Goal: Task Accomplishment & Management: Manage account settings

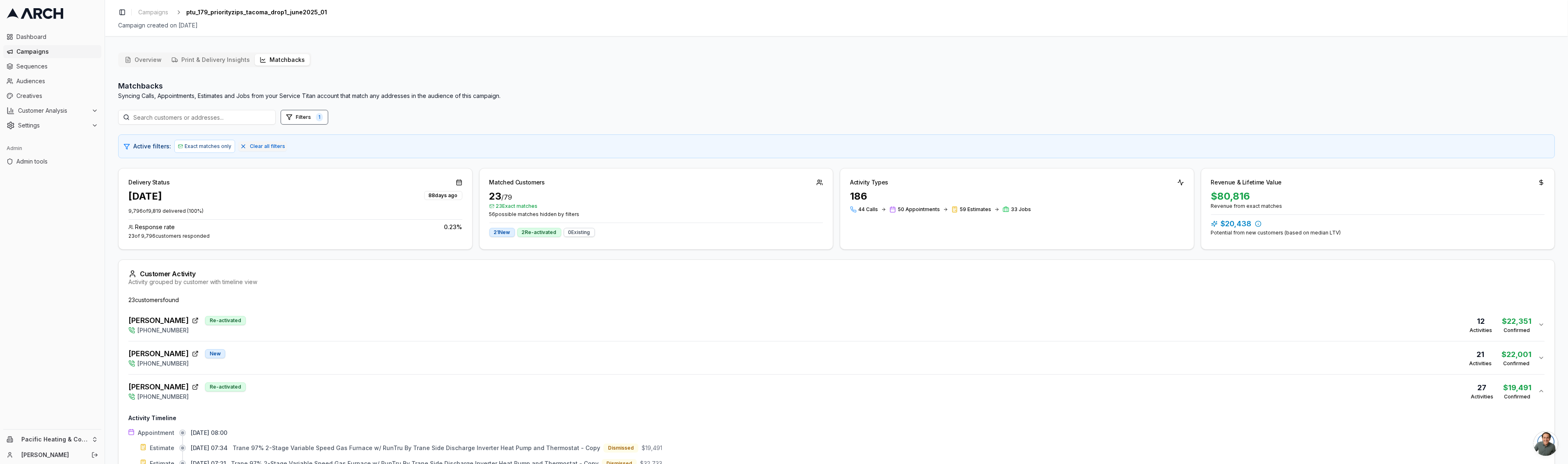
scroll to position [293, 0]
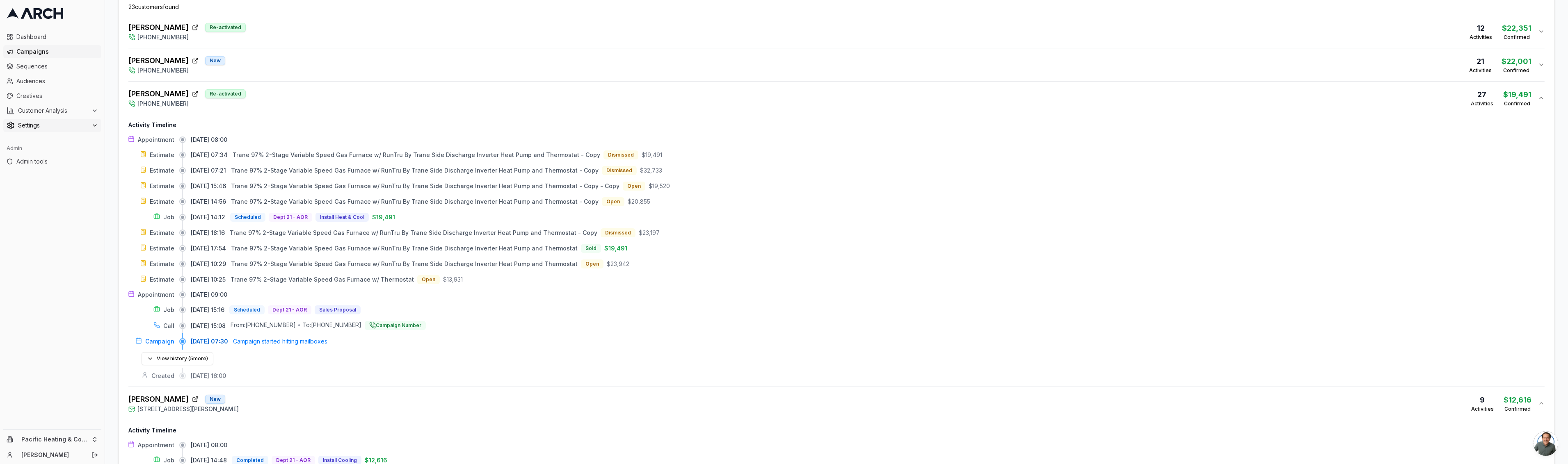
click at [33, 128] on span "Settings" at bounding box center [53, 125] width 70 height 8
click at [46, 253] on span "Admin tools" at bounding box center [57, 253] width 82 height 8
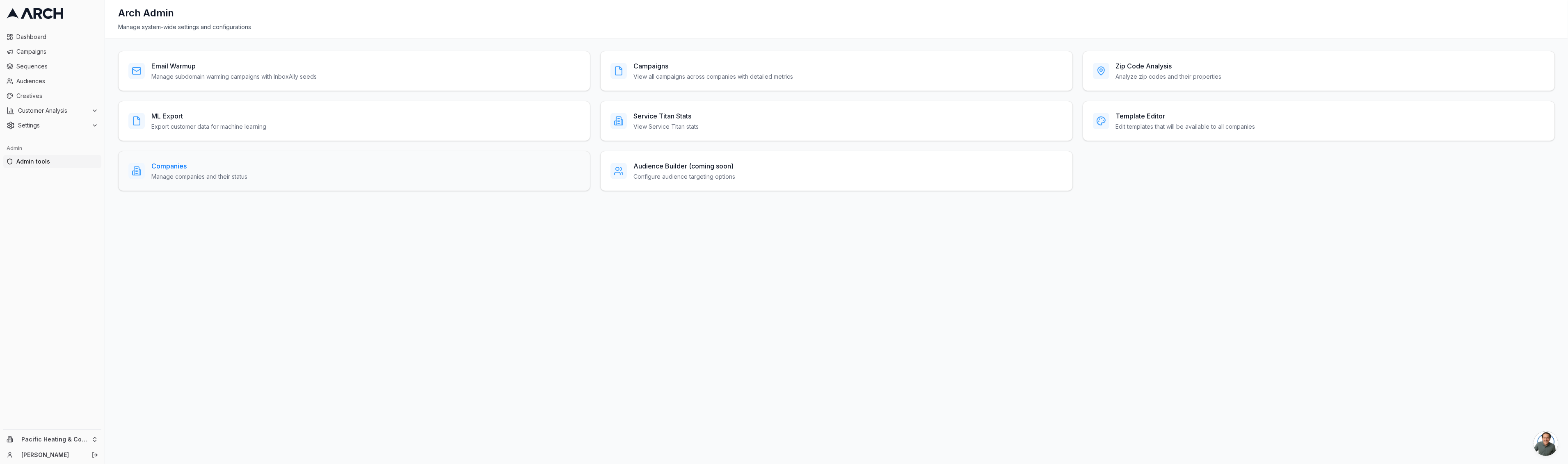
click at [176, 179] on p "Manage companies and their status" at bounding box center [200, 176] width 96 height 8
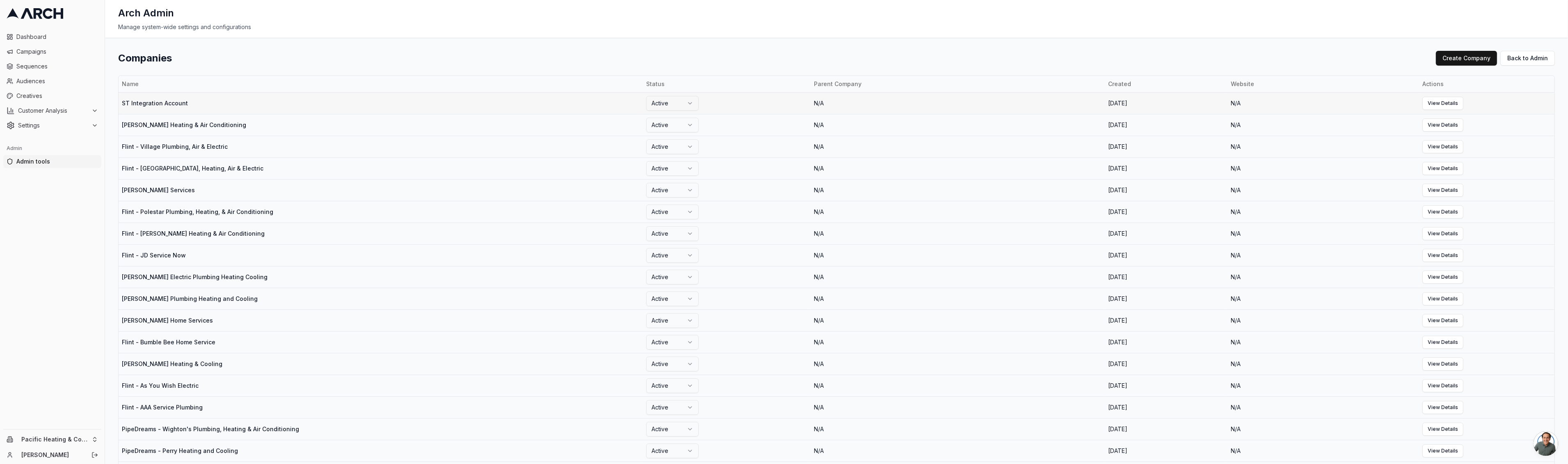
scroll to position [287, 0]
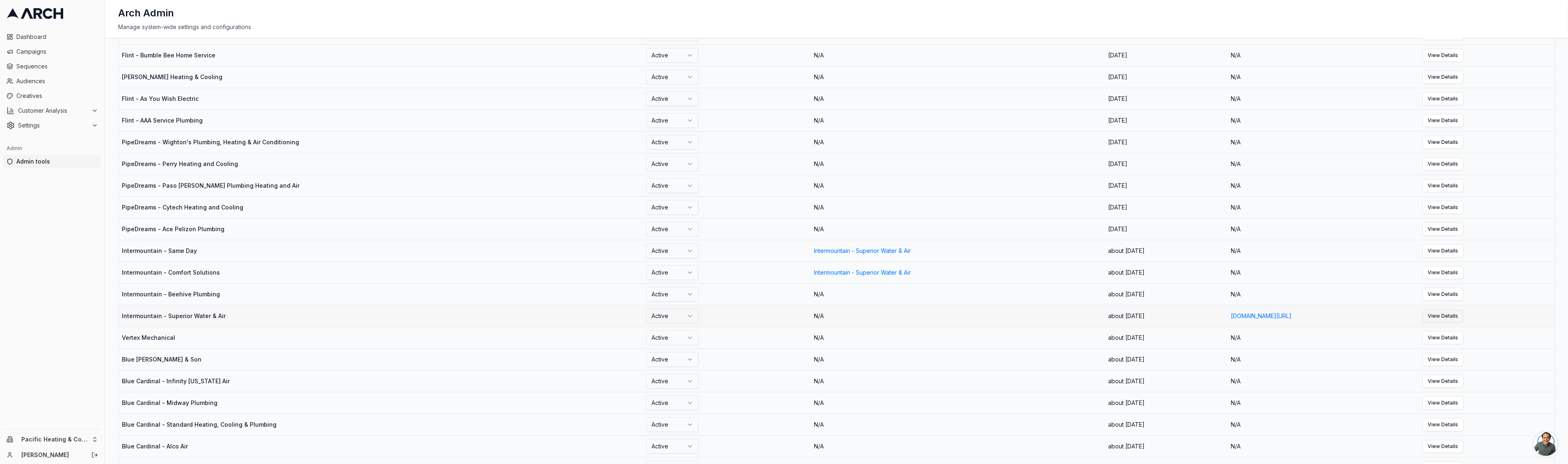
click at [1463, 316] on link "View Details" at bounding box center [1443, 316] width 41 height 13
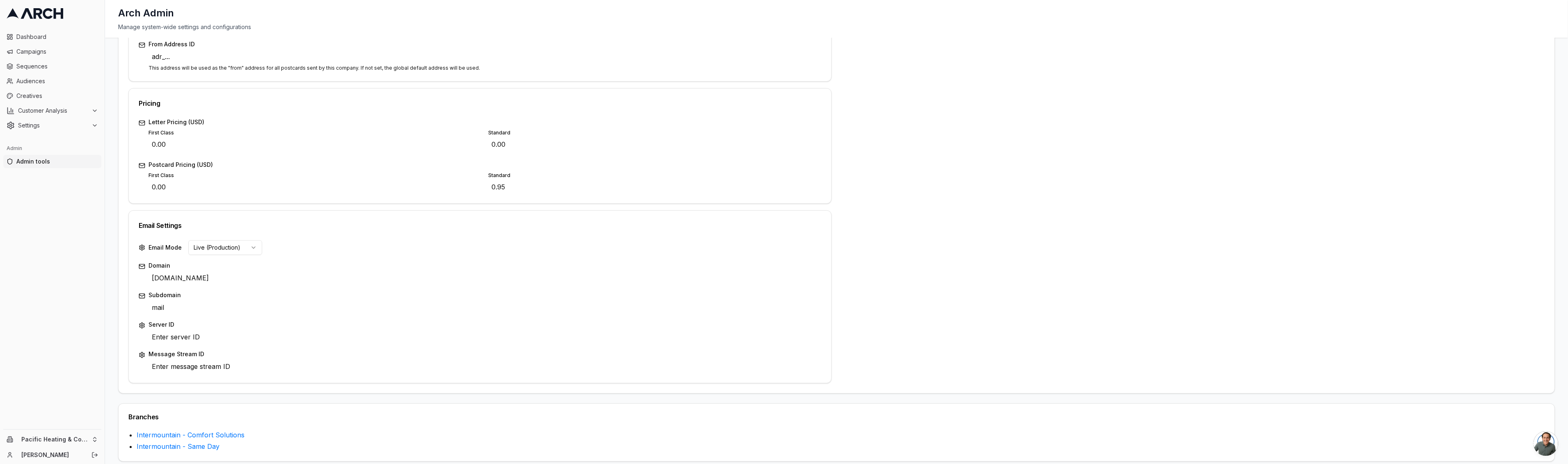
scroll to position [13, 0]
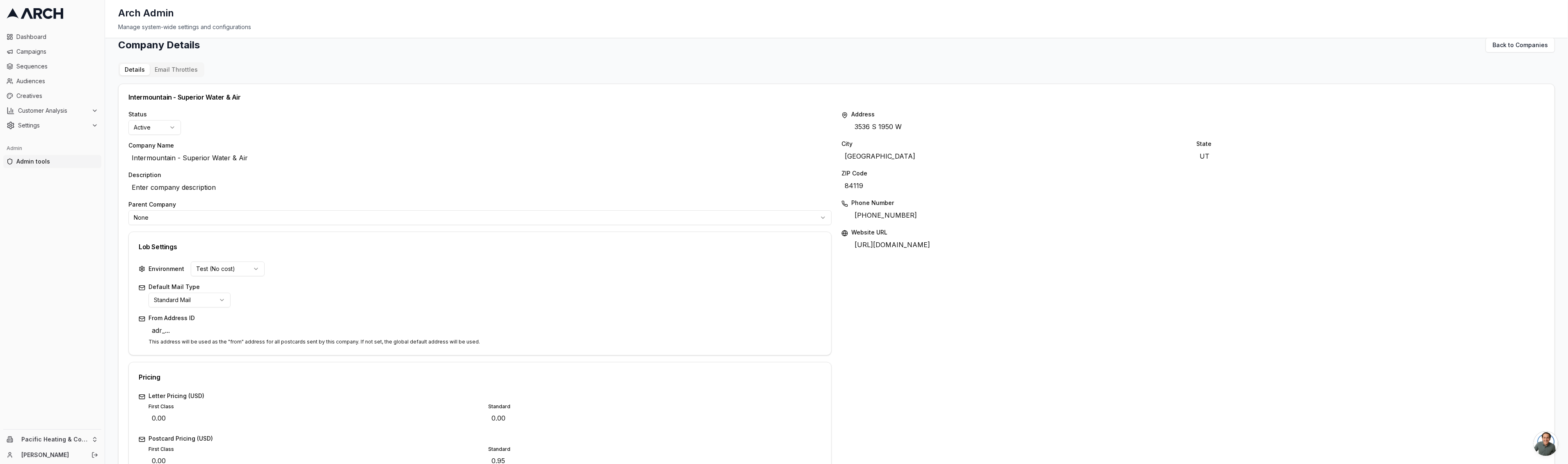
click at [188, 69] on div "Company Details Back to Companies Details Email Throttles Intermountain - Super…" at bounding box center [836, 386] width 1437 height 698
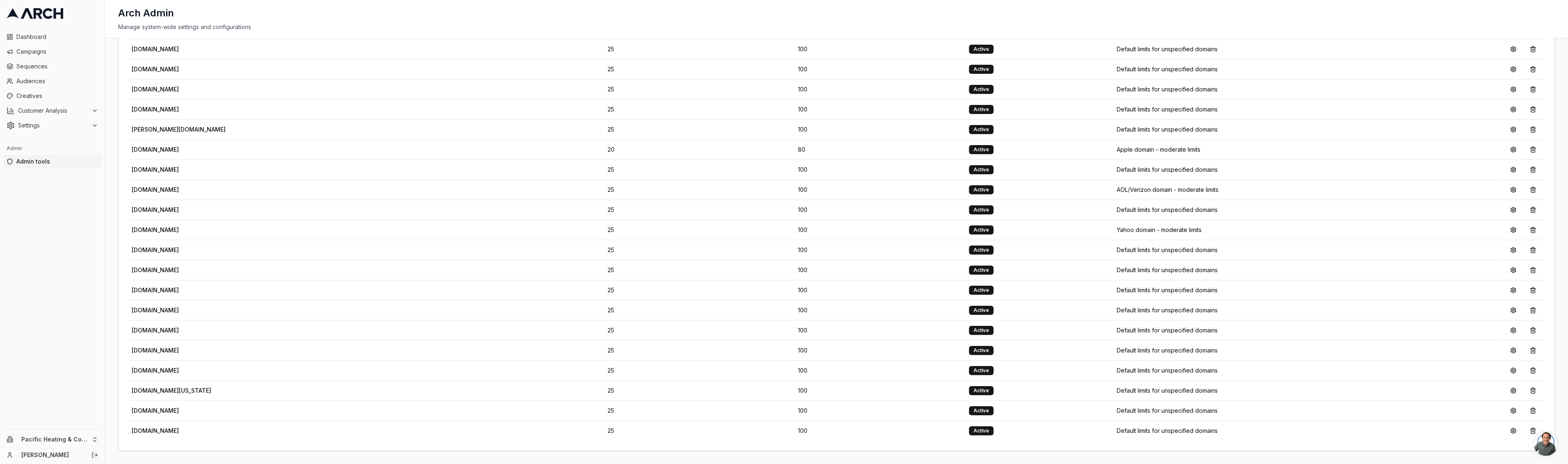
scroll to position [0, 0]
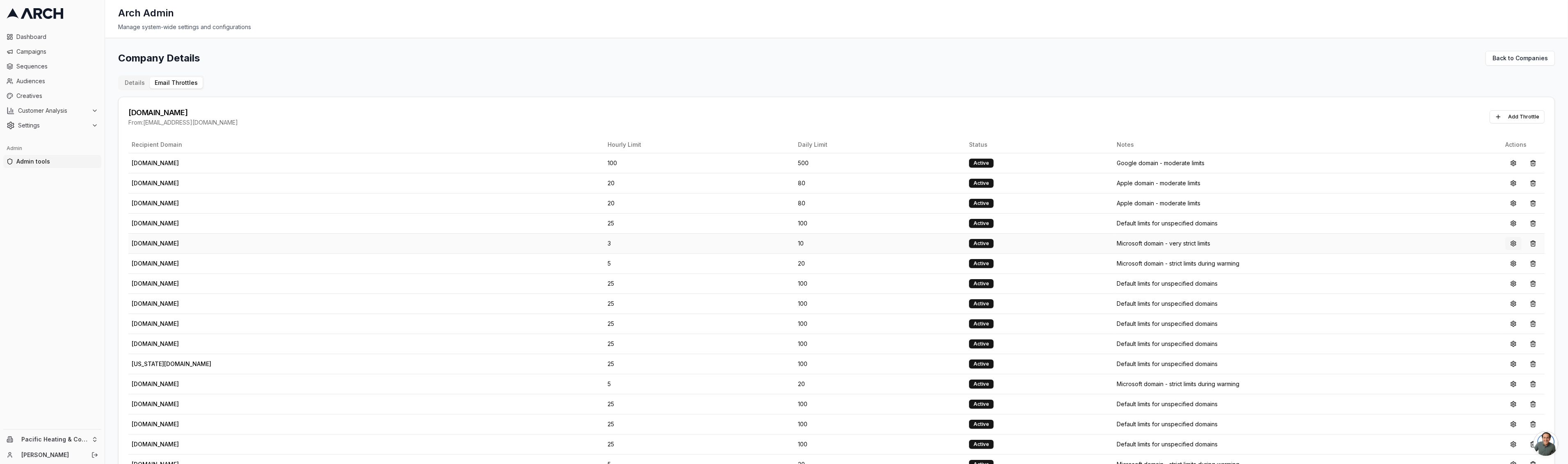
click at [1510, 246] on button at bounding box center [1513, 244] width 16 height 13
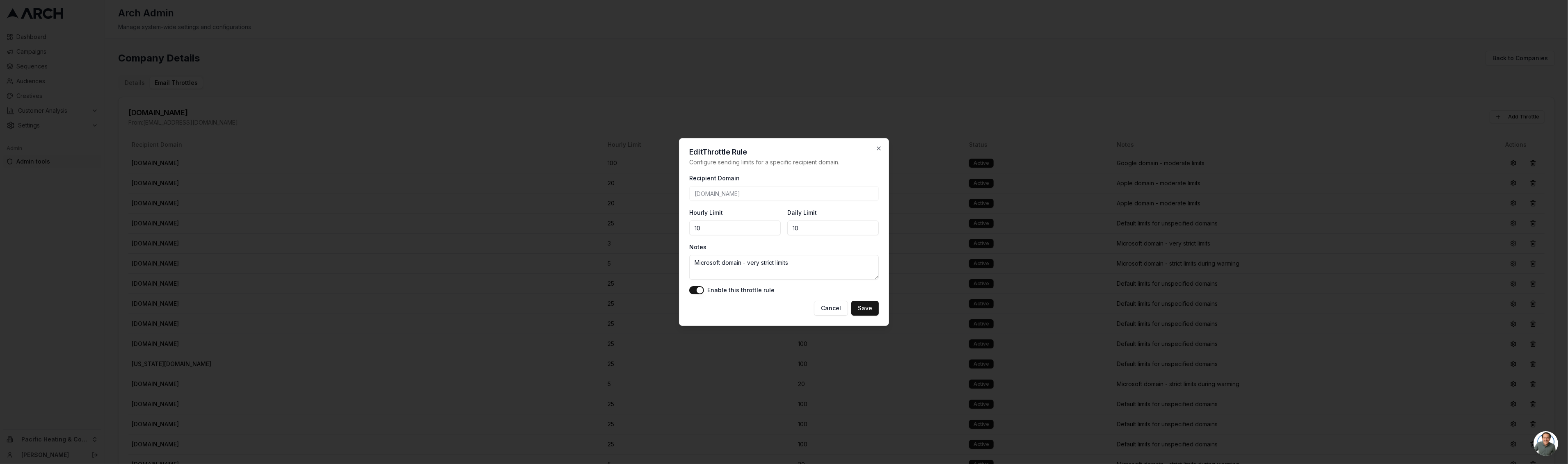
type input "10"
type input "50"
click at [802, 262] on textarea "Microsoft domain - very strict limits" at bounding box center [783, 267] width 189 height 24
type textarea "Sept 3: Sacha relaxed some of the strict rules given that they're getting succe…"
click at [873, 306] on button "Save" at bounding box center [865, 308] width 27 height 15
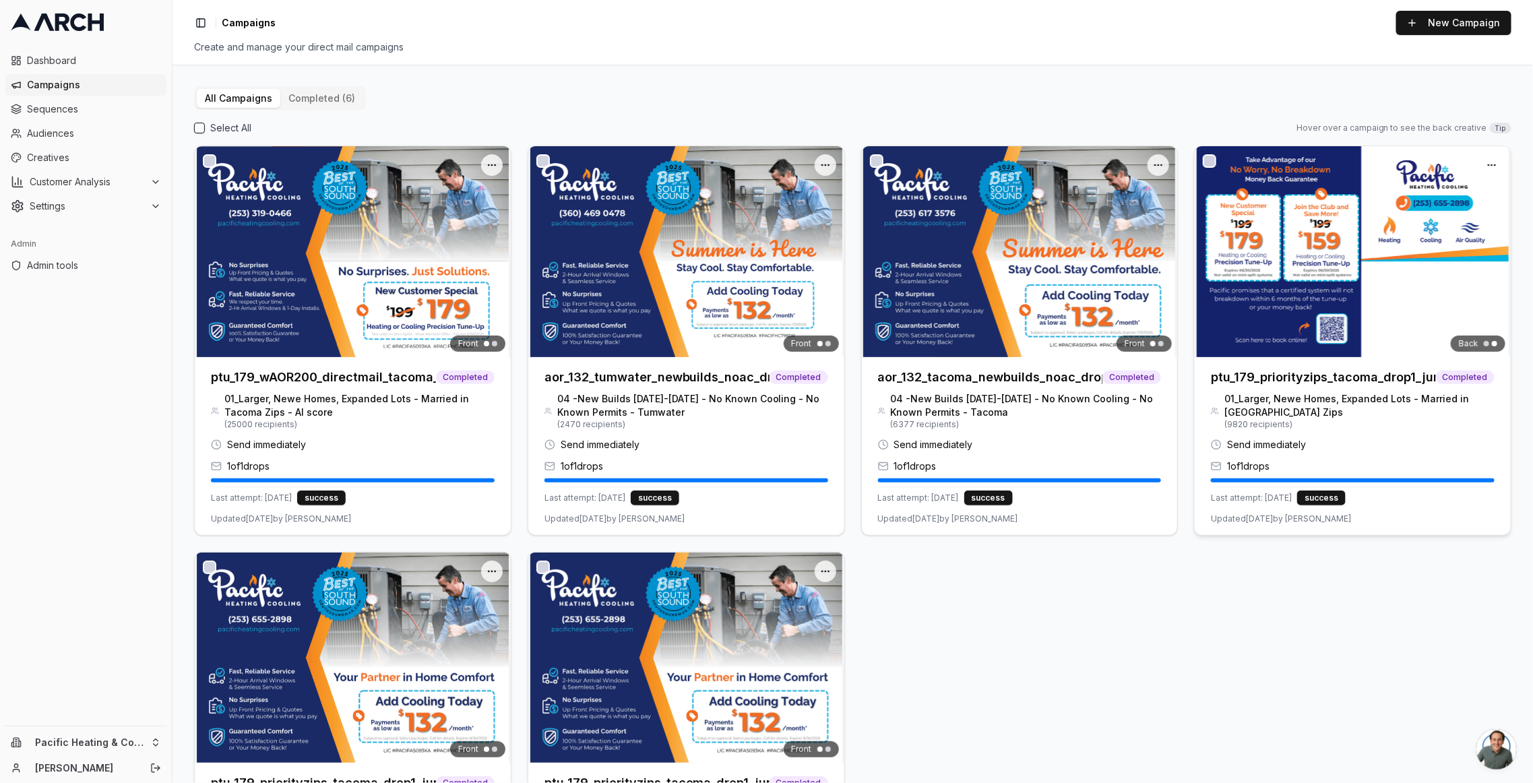
click at [1337, 372] on h3 "ptu_179_priorityzips_tacoma_drop1_june2025_01" at bounding box center [1323, 377] width 225 height 19
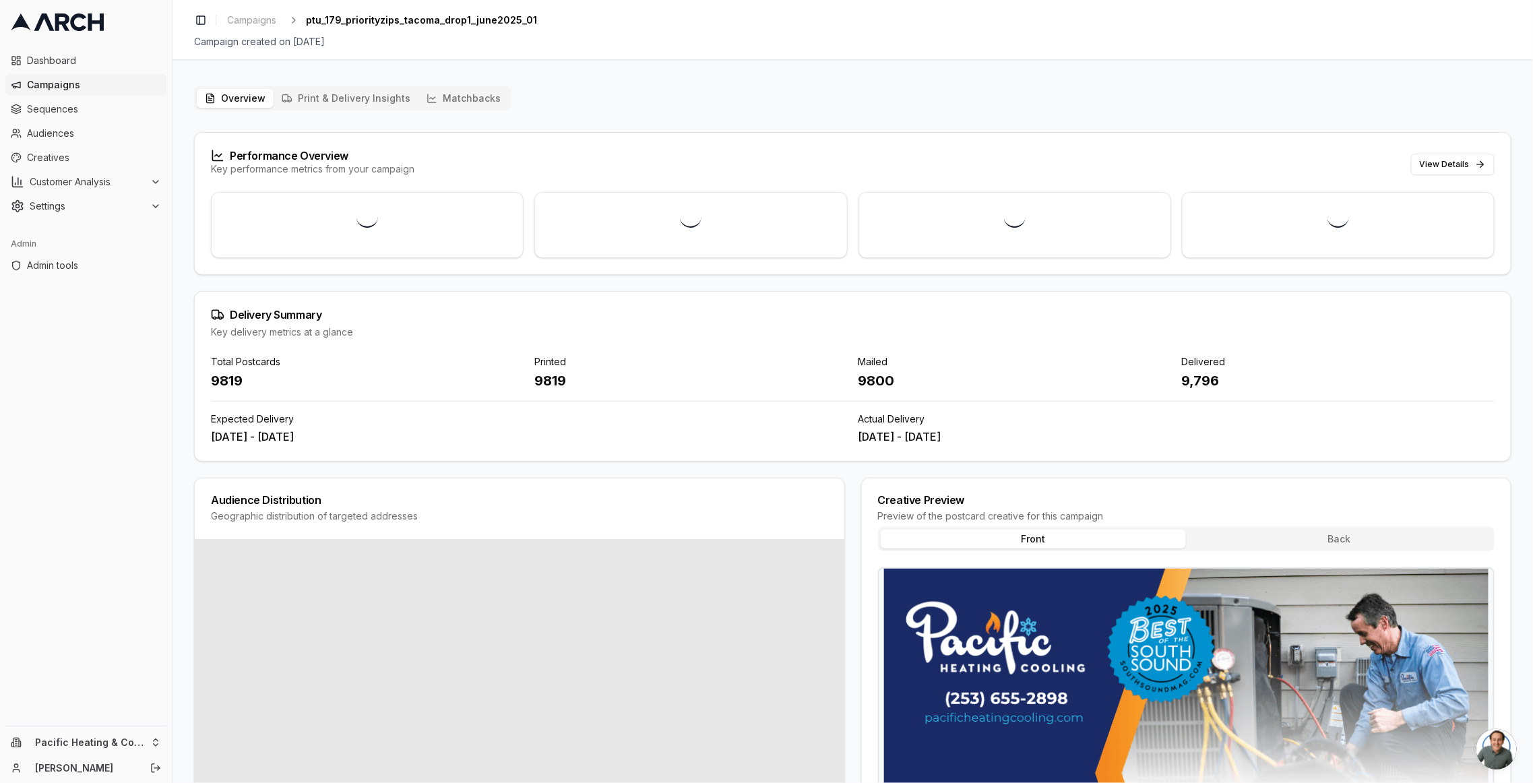
click at [459, 98] on button "Matchbacks" at bounding box center [464, 98] width 90 height 19
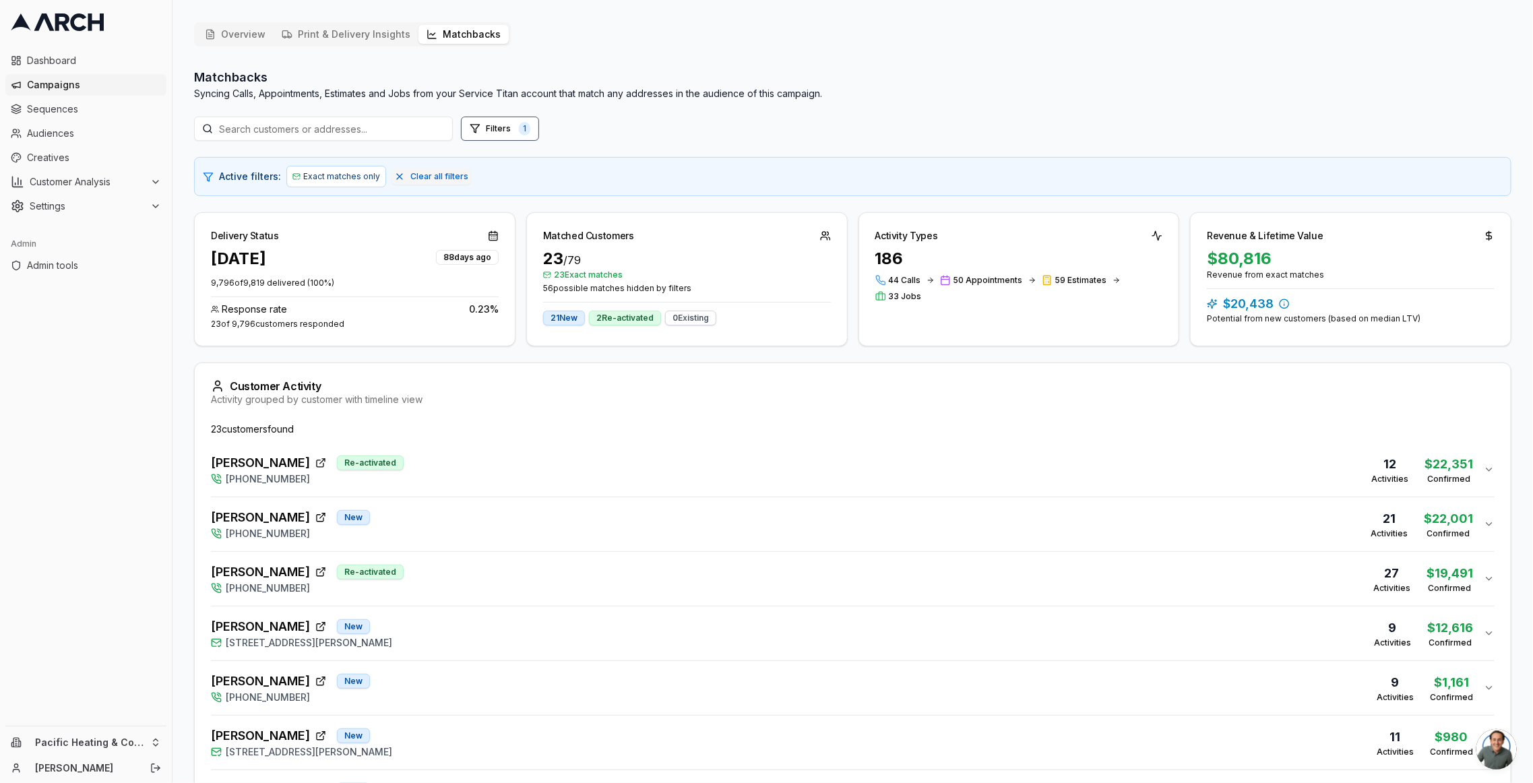
scroll to position [5, 0]
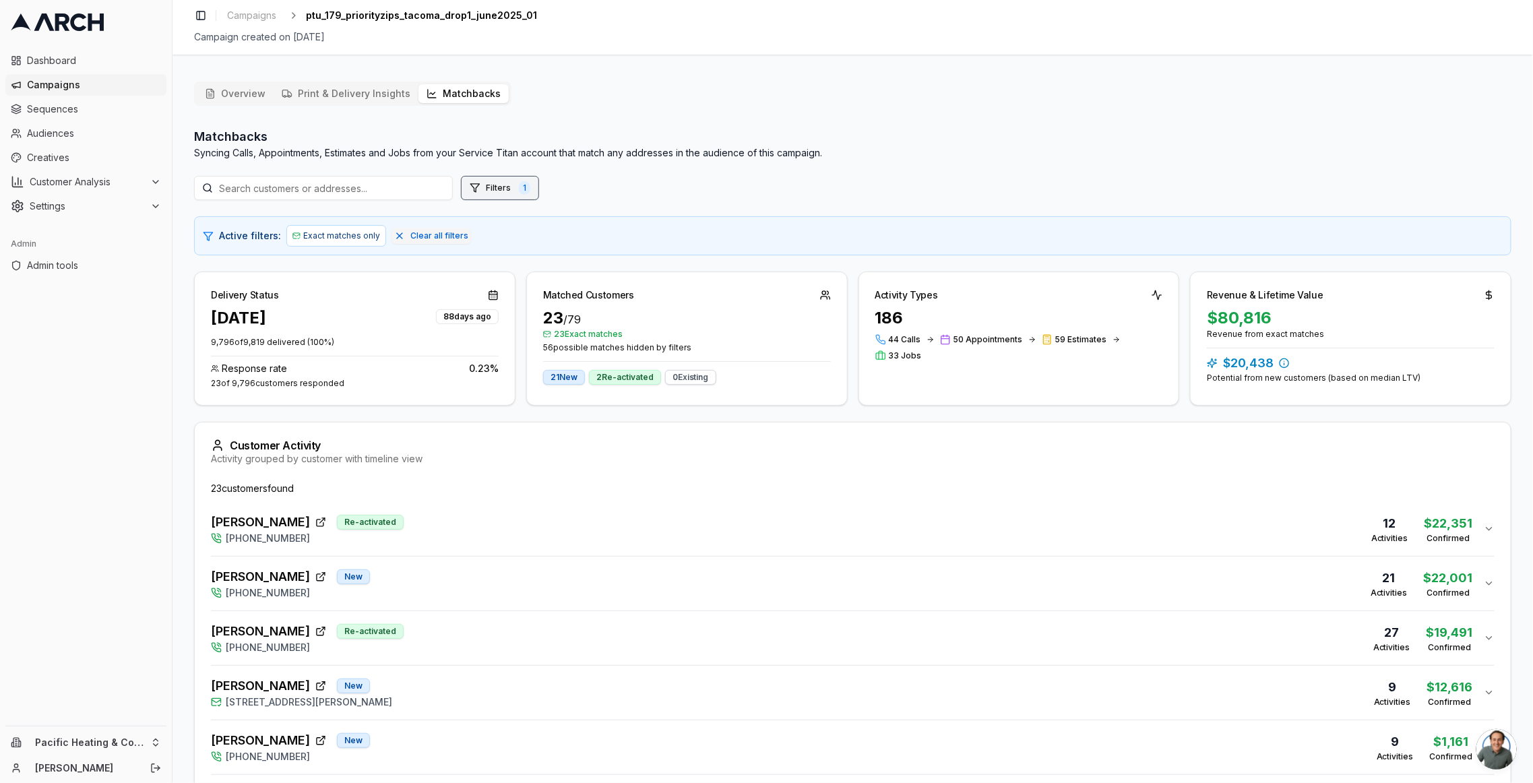
click at [491, 192] on button "Filters 1" at bounding box center [500, 188] width 78 height 24
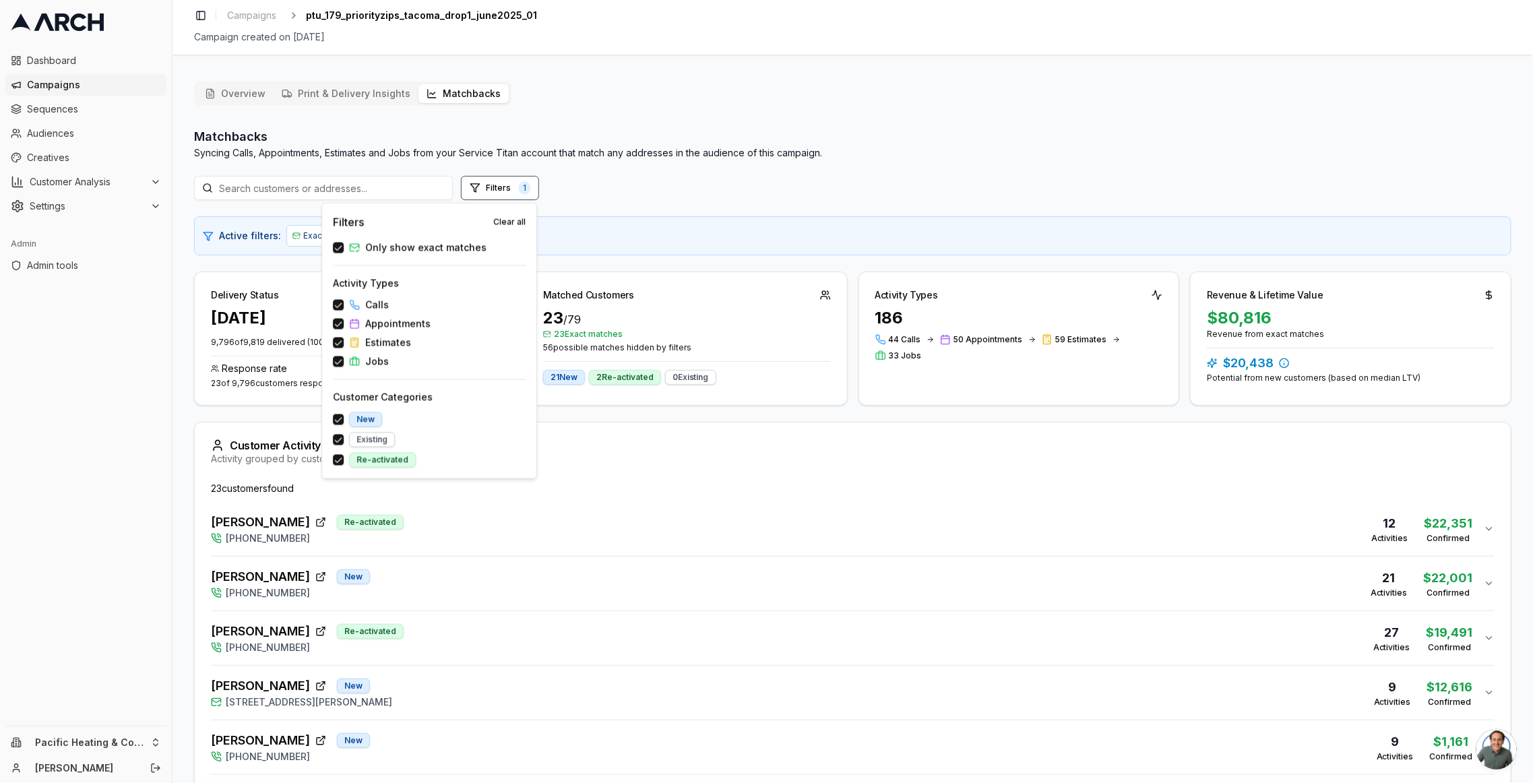
click at [388, 247] on span "Only show exact matches" at bounding box center [425, 247] width 121 height 13
click at [344, 247] on button "Only show exact matches" at bounding box center [338, 248] width 11 height 11
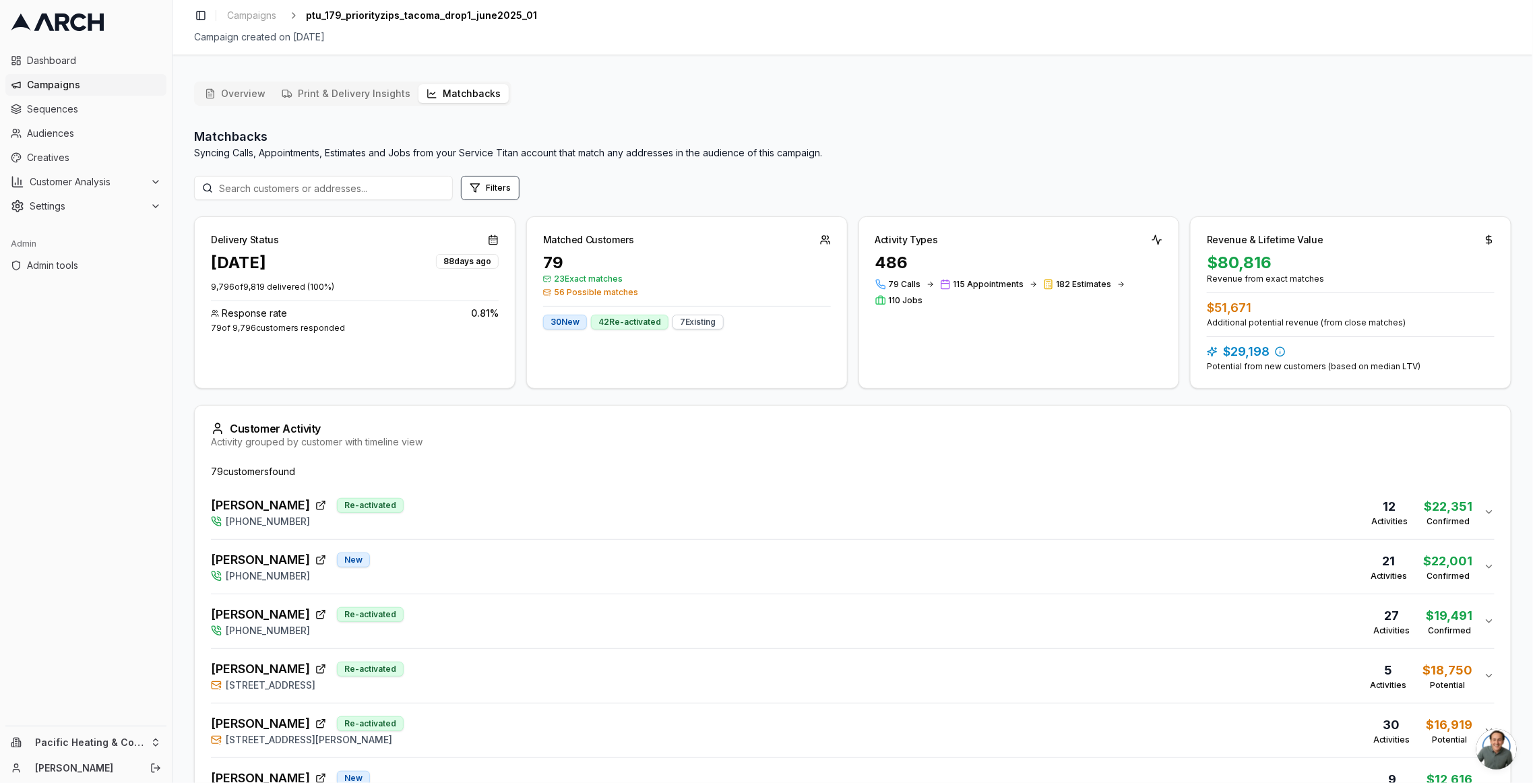
scroll to position [274, 0]
